Goal: Task Accomplishment & Management: Use online tool/utility

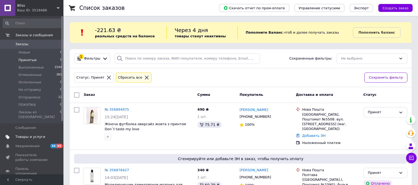
click at [36, 134] on span "Товары и услуги" at bounding box center [30, 136] width 30 height 5
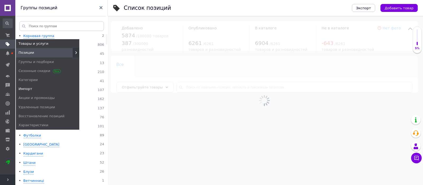
click at [29, 90] on span "Импорт" at bounding box center [25, 88] width 14 height 5
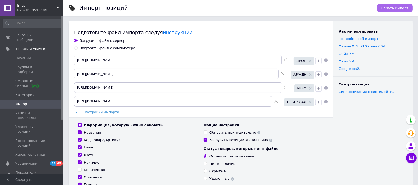
click at [391, 9] on span "Начать импорт" at bounding box center [394, 8] width 27 height 4
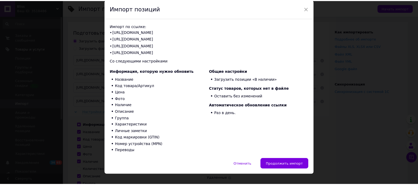
scroll to position [27, 0]
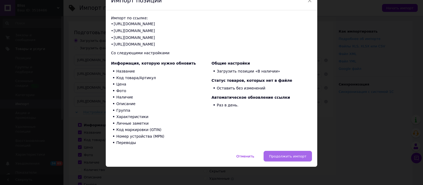
click at [288, 154] on span "Продолжить импорт" at bounding box center [287, 156] width 37 height 4
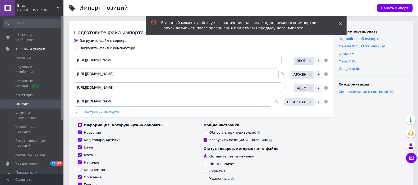
click at [342, 22] on icon at bounding box center [341, 24] width 4 height 4
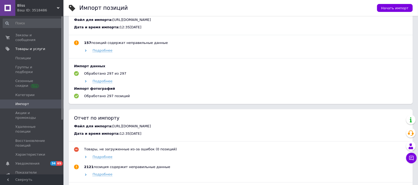
scroll to position [496, 0]
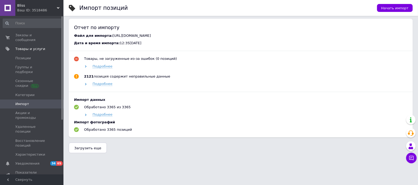
click at [89, 150] on span "Загрузить еще" at bounding box center [87, 148] width 27 height 4
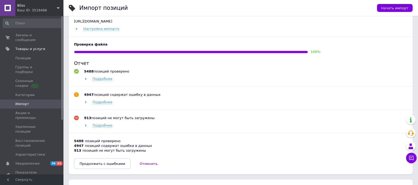
scroll to position [661, 0]
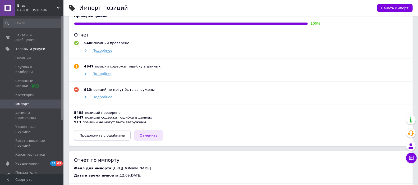
click at [140, 137] on span "Отменить" at bounding box center [149, 135] width 18 height 4
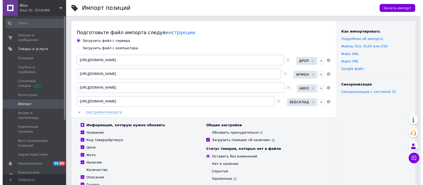
scroll to position [132, 0]
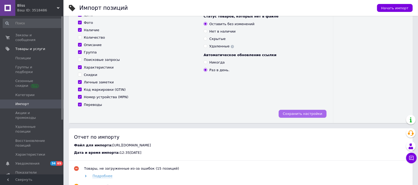
click at [307, 112] on span "Сохранить настройки" at bounding box center [302, 114] width 39 height 4
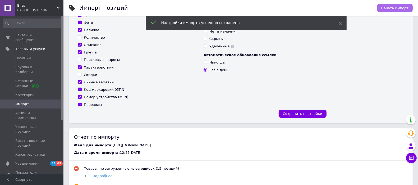
click at [394, 8] on span "Начать импорт" at bounding box center [394, 8] width 27 height 4
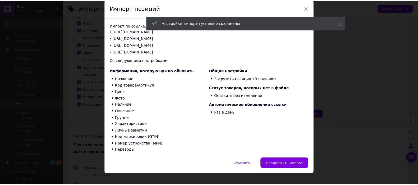
scroll to position [27, 0]
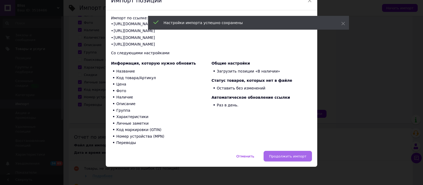
click at [288, 155] on span "Продолжить импорт" at bounding box center [287, 156] width 37 height 4
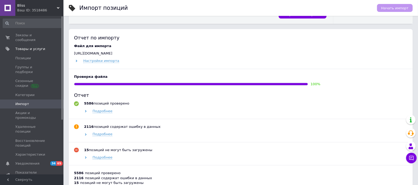
scroll to position [297, 0]
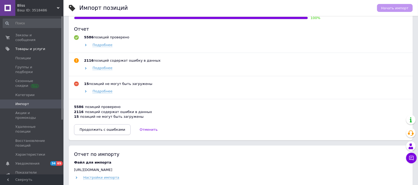
click at [102, 130] on span "Продолжить с ошибками" at bounding box center [102, 129] width 45 height 4
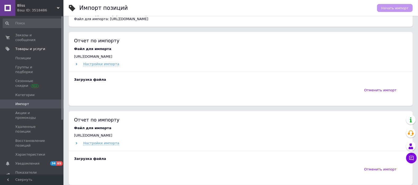
scroll to position [231, 0]
